Goal: Task Accomplishment & Management: Manage account settings

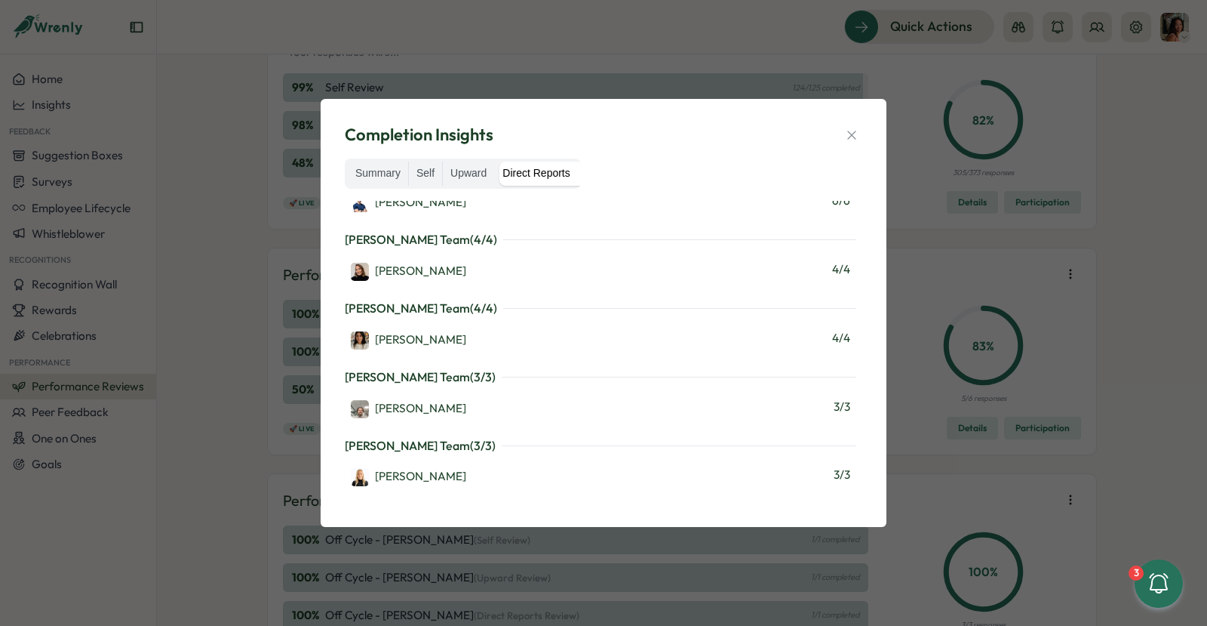
scroll to position [1778, 0]
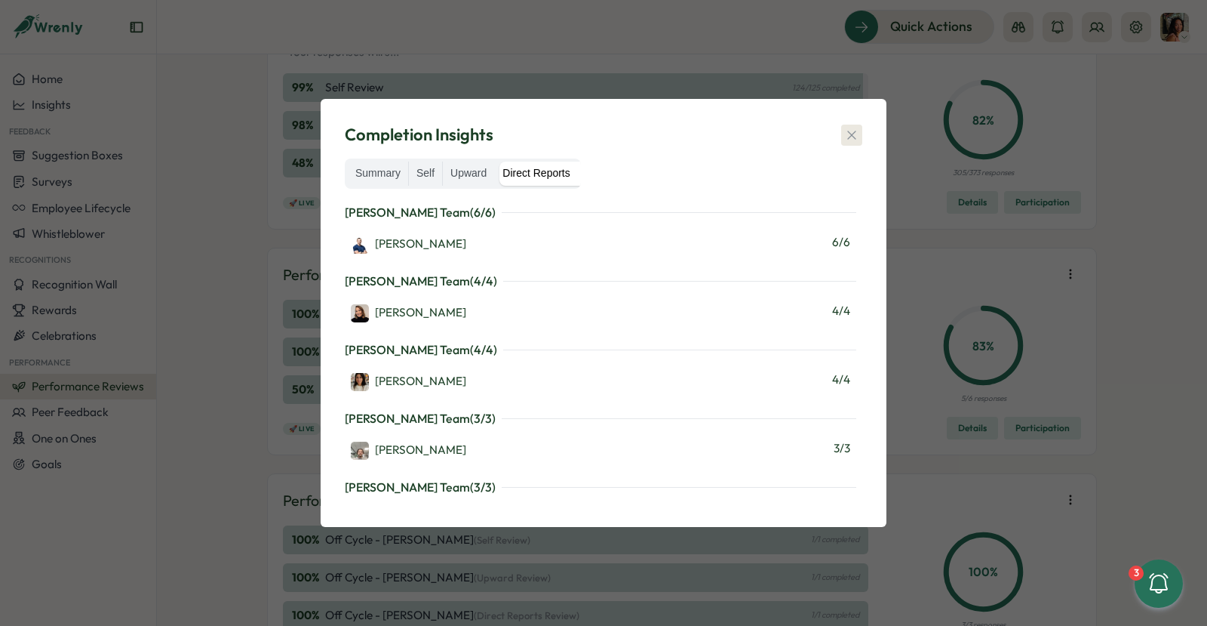
click at [851, 124] on button "button" at bounding box center [851, 134] width 21 height 21
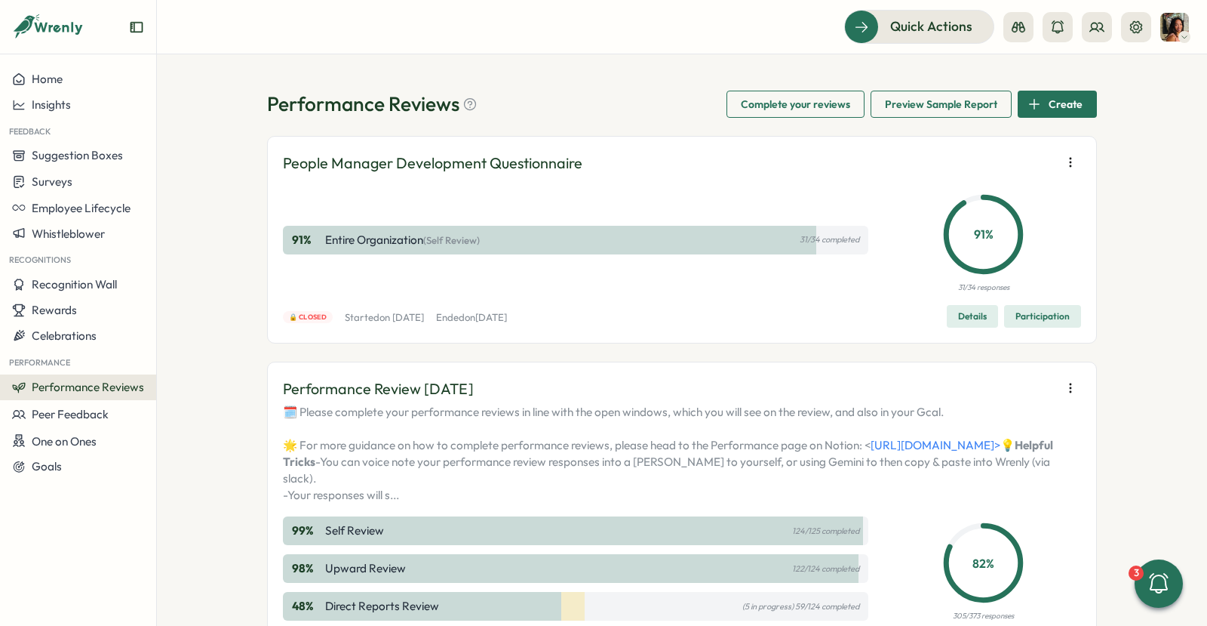
scroll to position [404, 0]
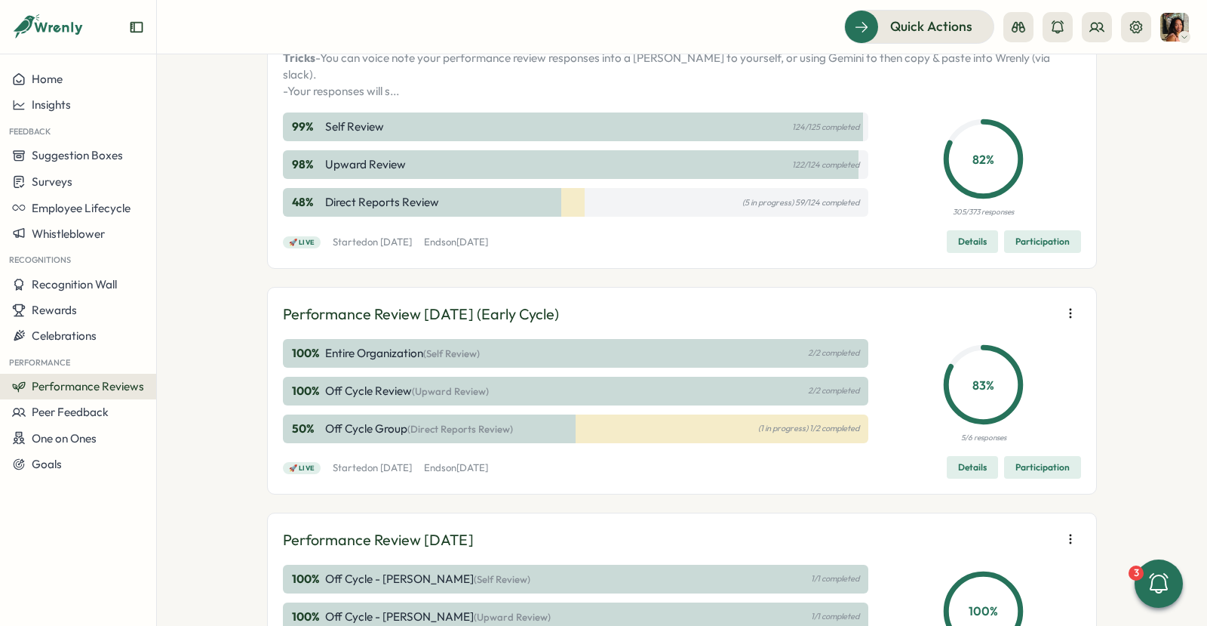
click at [1034, 252] on span "Participation" at bounding box center [1043, 241] width 54 height 21
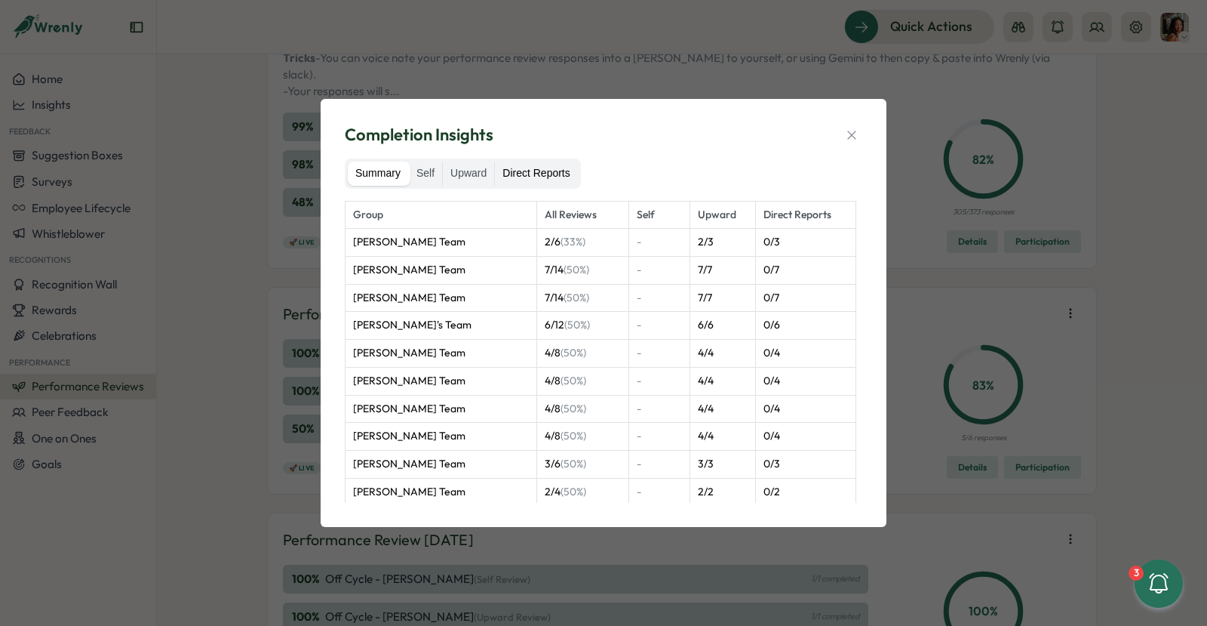
click at [540, 169] on label "Direct Reports" at bounding box center [536, 173] width 82 height 24
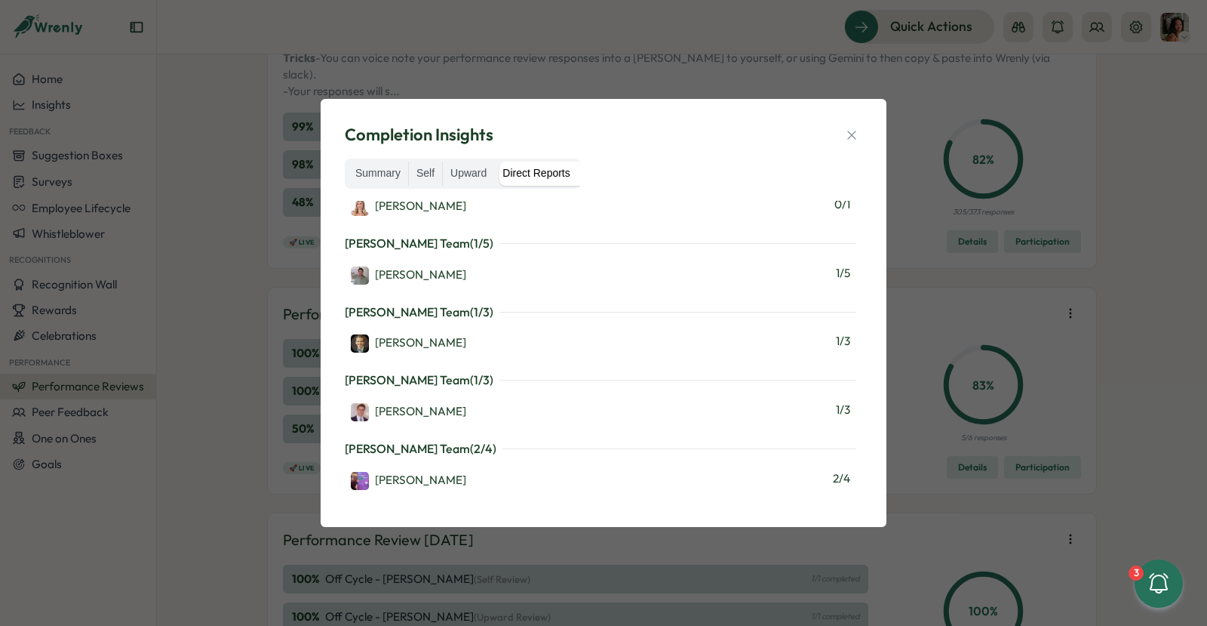
scroll to position [1280, 0]
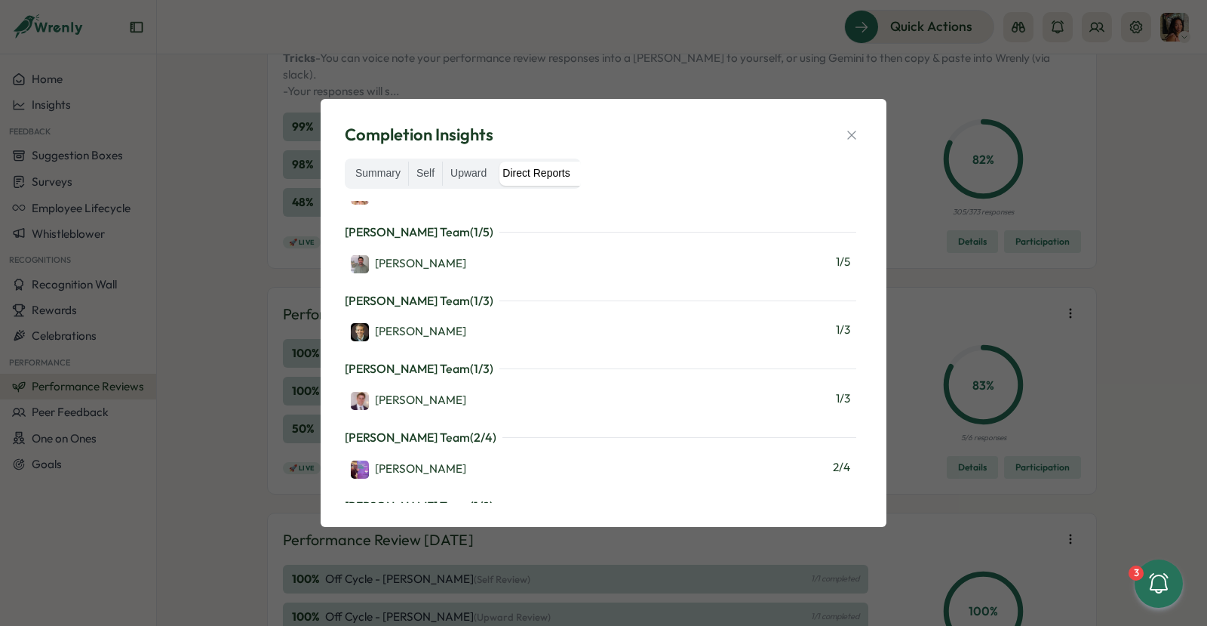
click at [742, 71] on div "Completion Insights Summary Self Upward Direct Reports Martyn Fagg's Team ( 0 /…" at bounding box center [603, 313] width 1207 height 626
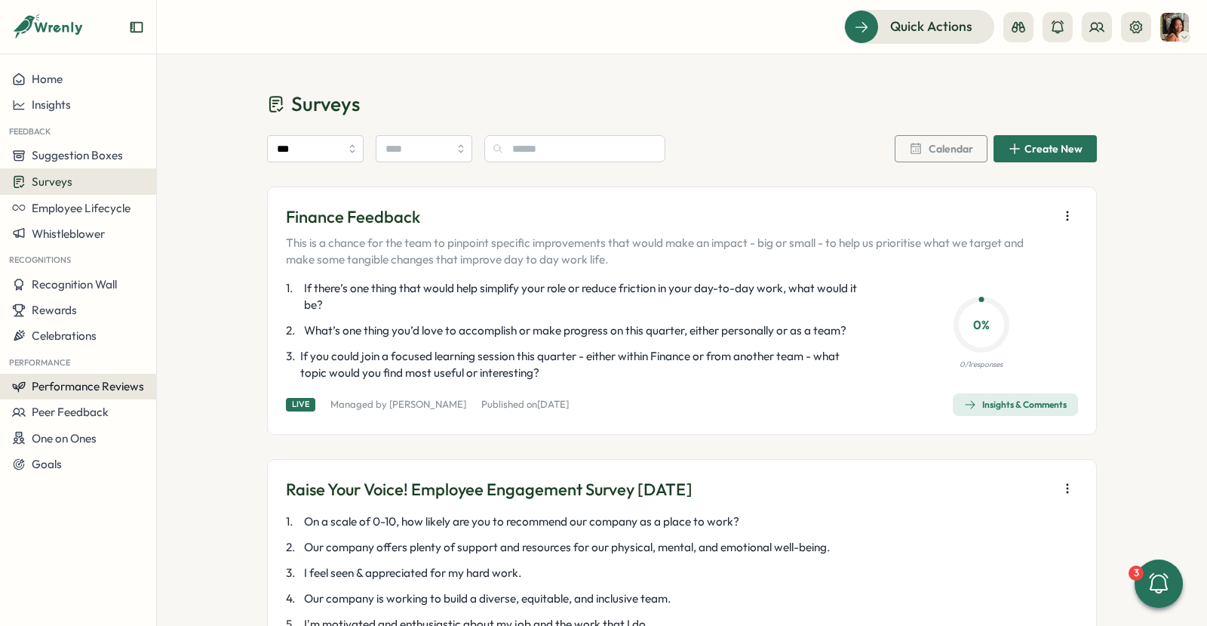
click at [64, 385] on span "Performance Reviews" at bounding box center [88, 386] width 112 height 14
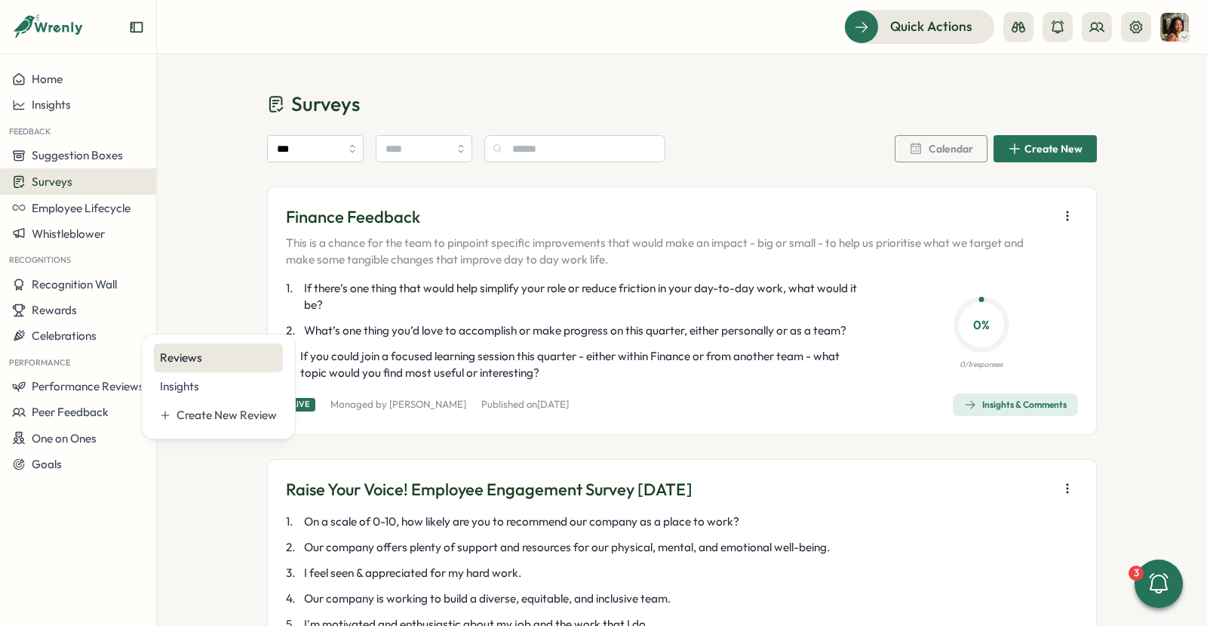
click at [189, 347] on div "Reviews" at bounding box center [218, 357] width 129 height 29
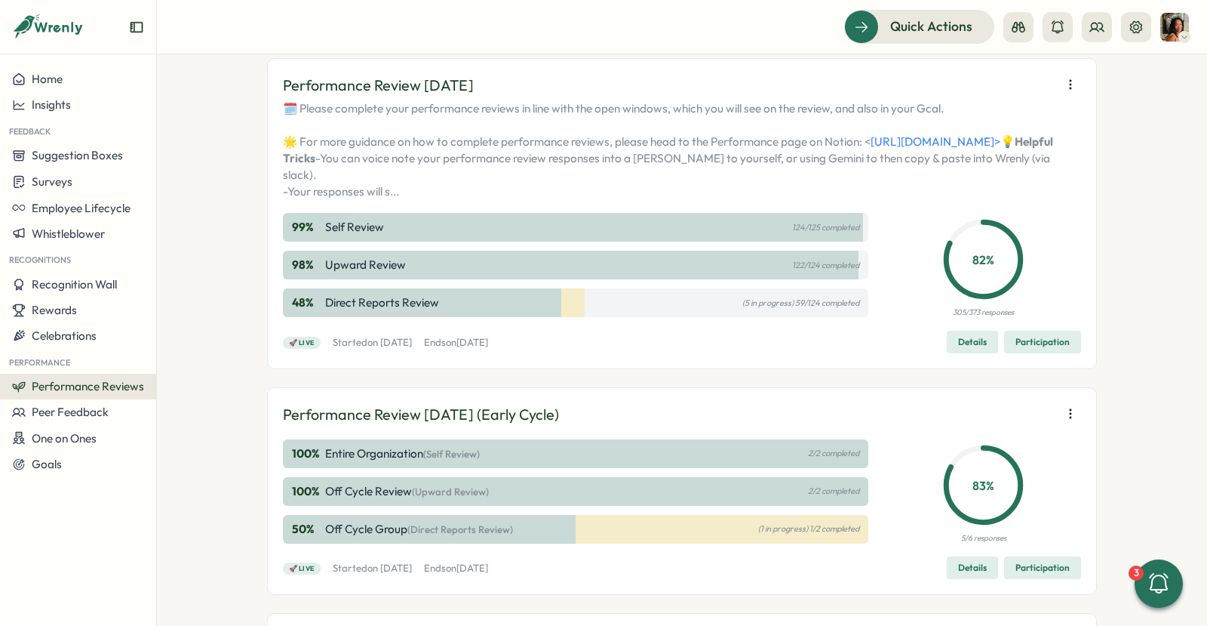
scroll to position [542, 0]
